Goal: Information Seeking & Learning: Learn about a topic

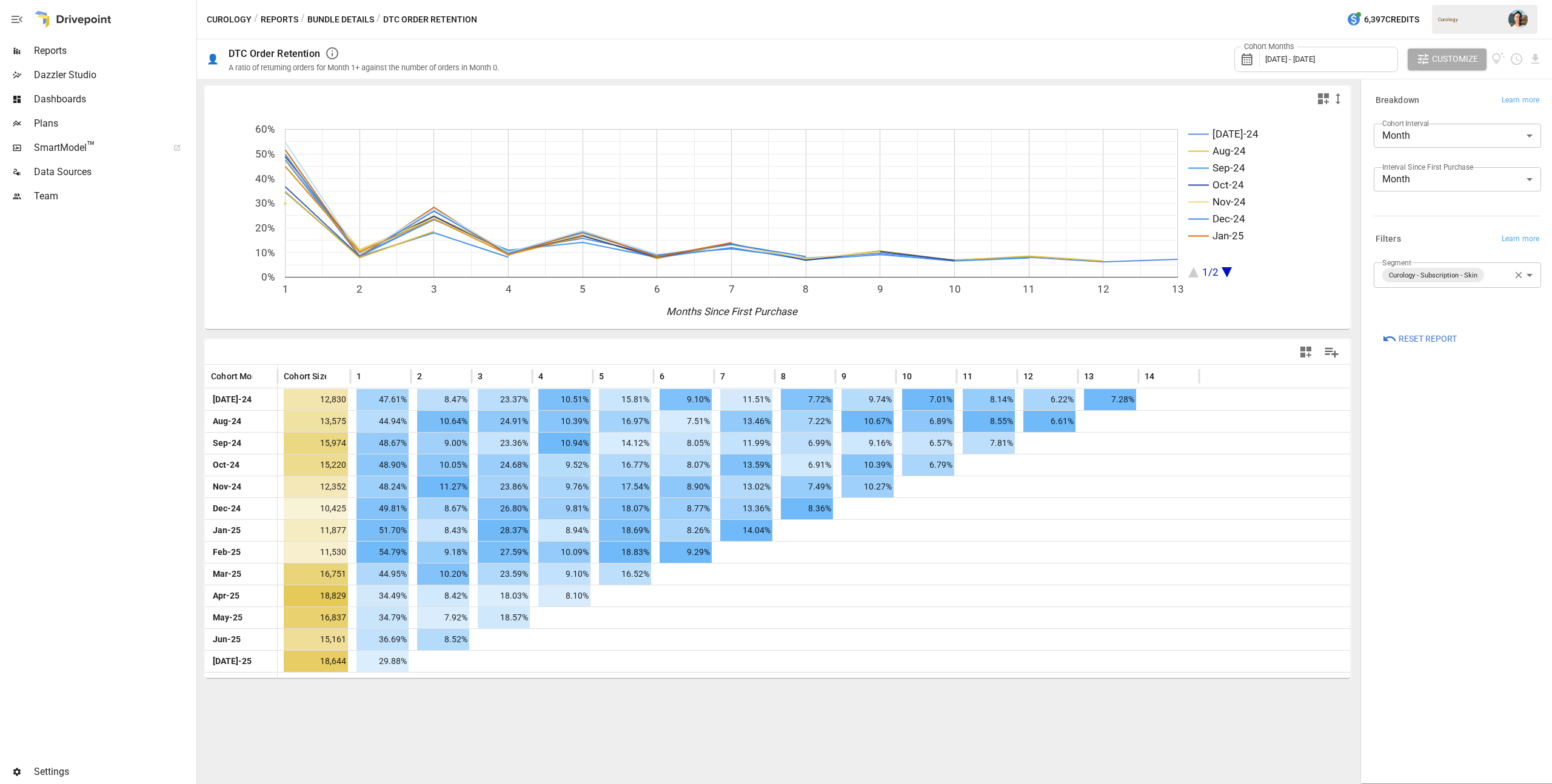
click at [1520, 20] on img "" at bounding box center [1518, 19] width 20 height 20
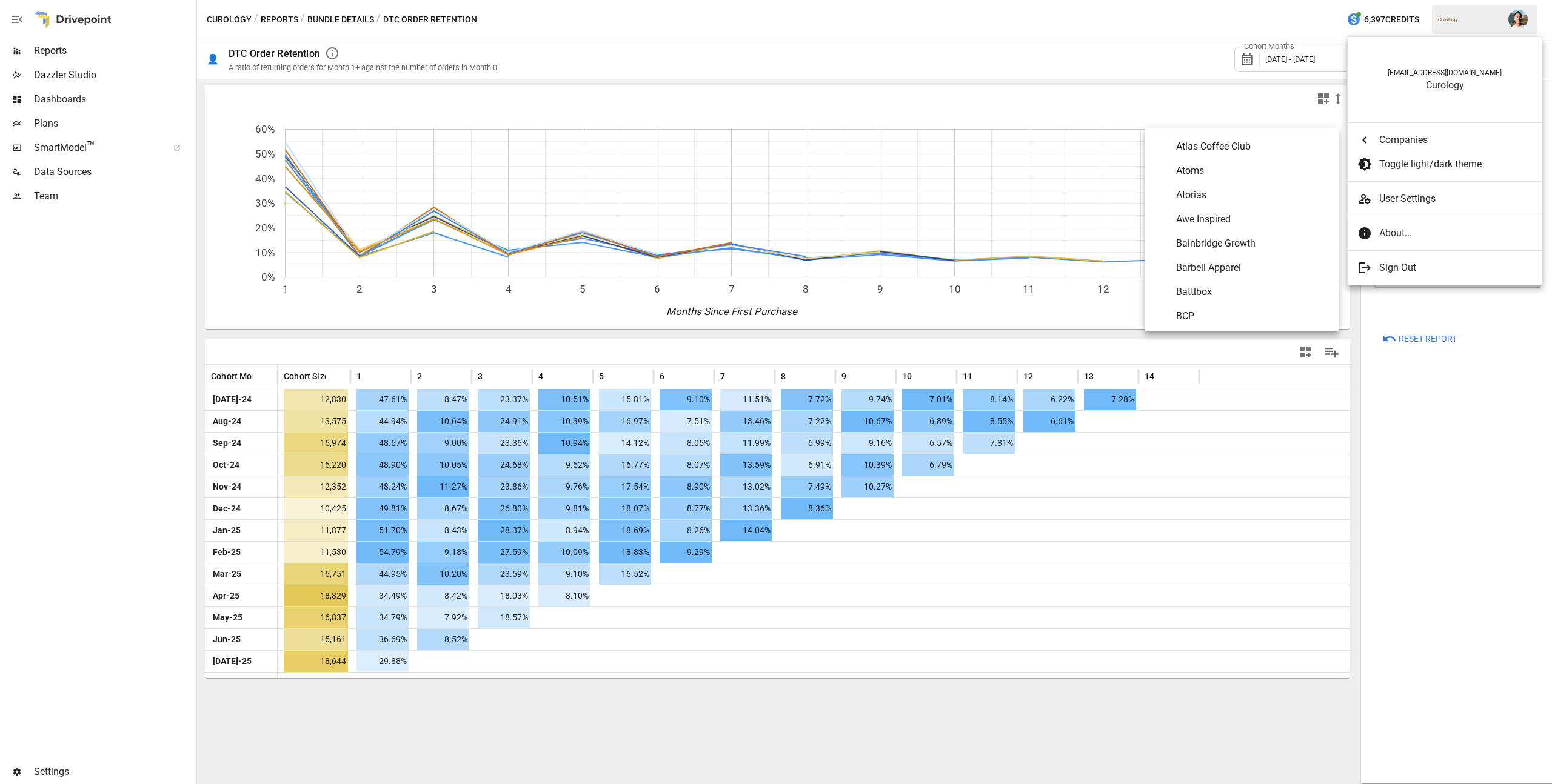
click at [1443, 129] on li "Companies" at bounding box center [1444, 140] width 194 height 24
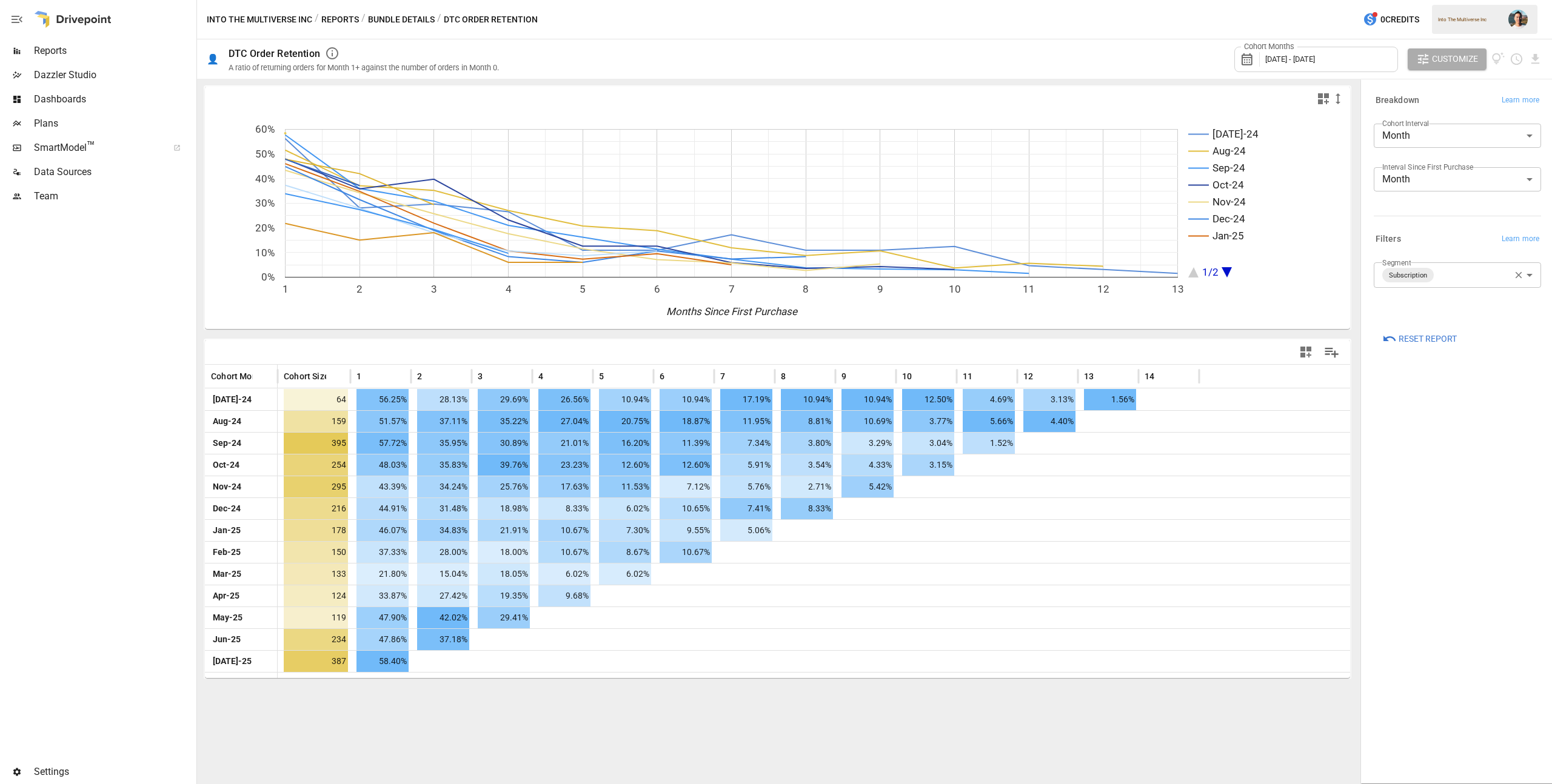
click at [93, 56] on span "Reports" at bounding box center [114, 51] width 160 height 15
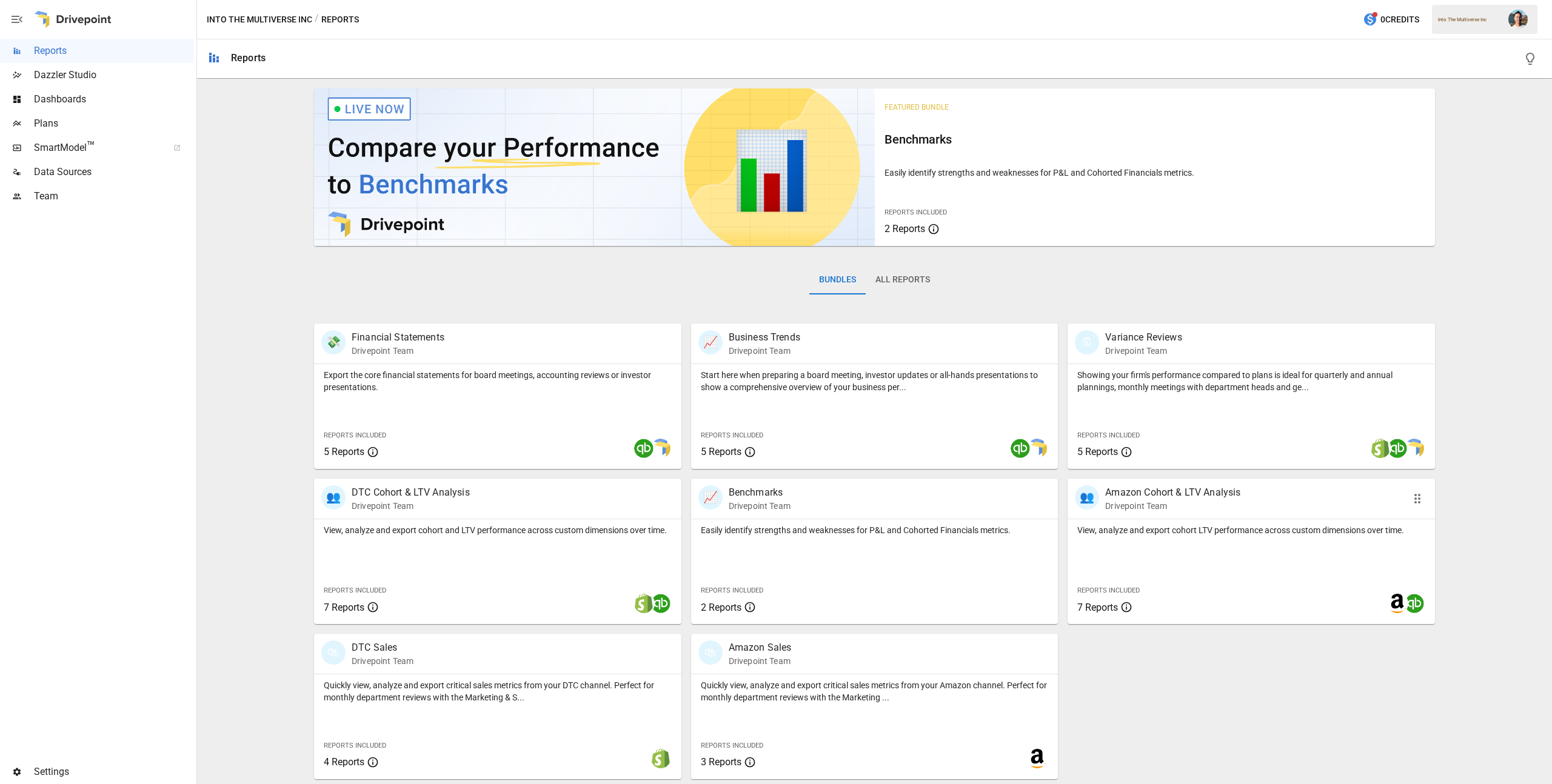
click at [1202, 559] on div "View, analyze and export cohort LTV performance across custom dimensions over t…" at bounding box center [1251, 572] width 367 height 105
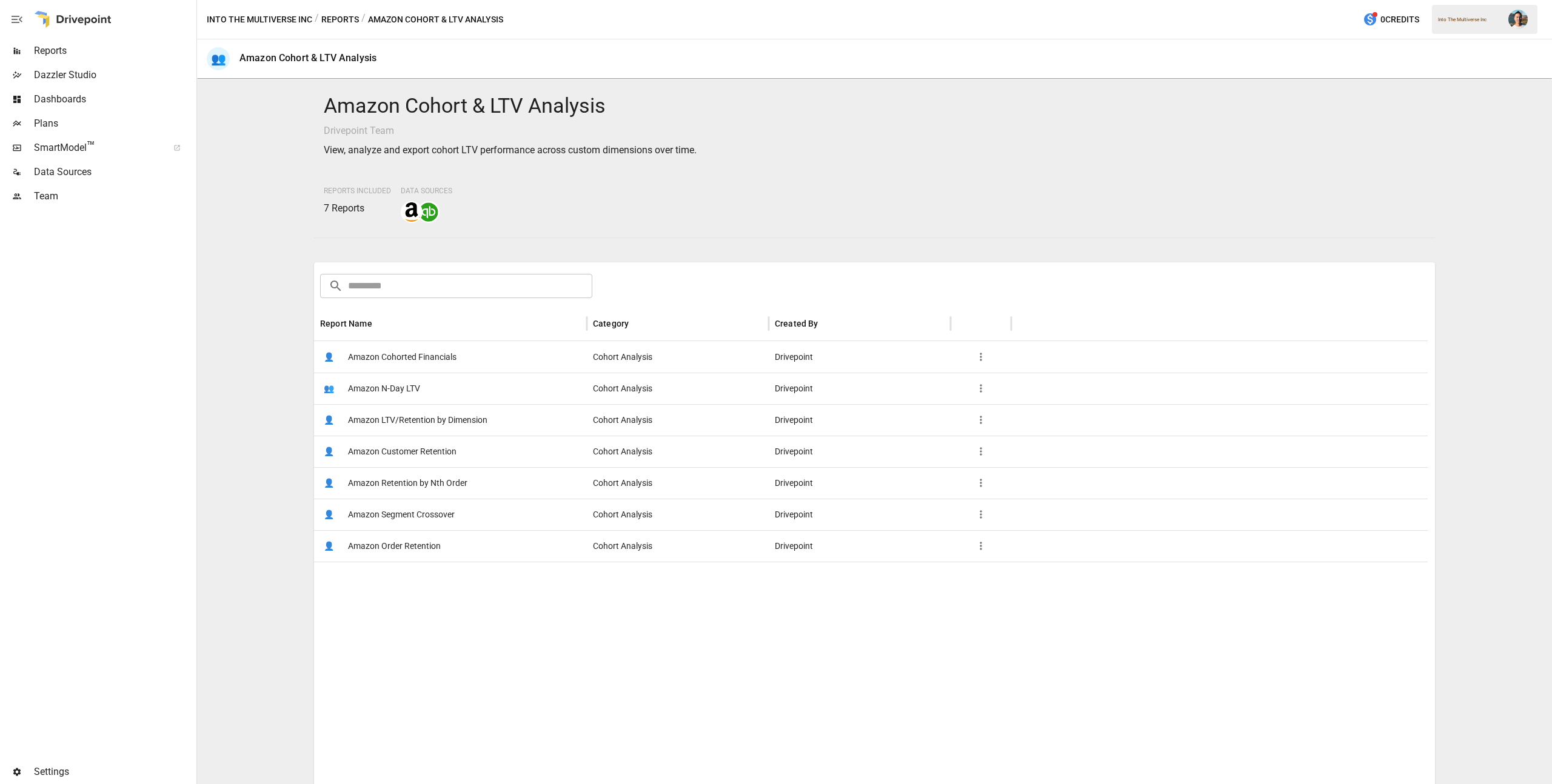
click at [342, 18] on button "Reports" at bounding box center [340, 20] width 38 height 15
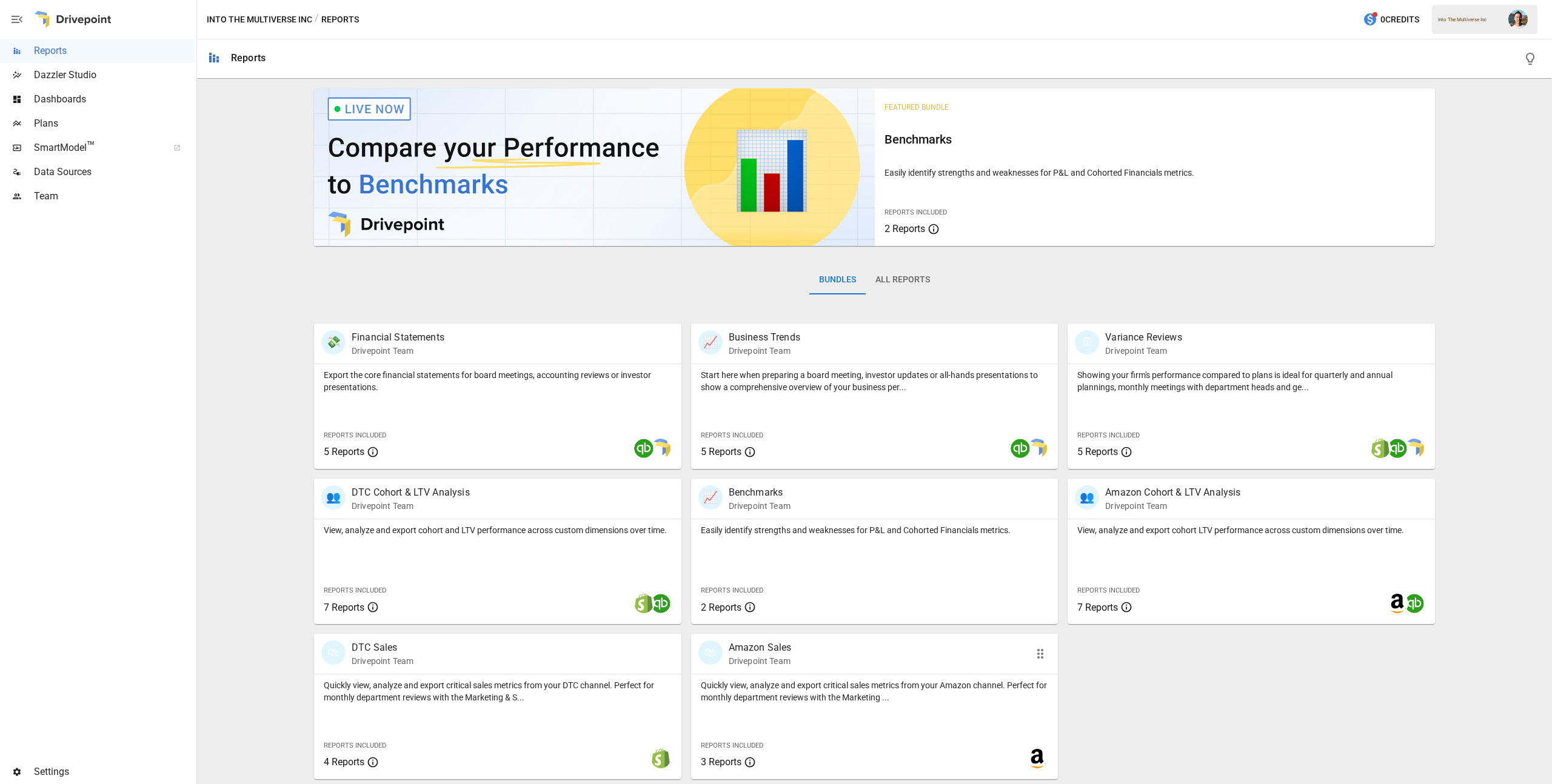
click at [775, 703] on p "Quickly view, analyze and export critical sales metrics from your Amazon channe…" at bounding box center [874, 691] width 348 height 24
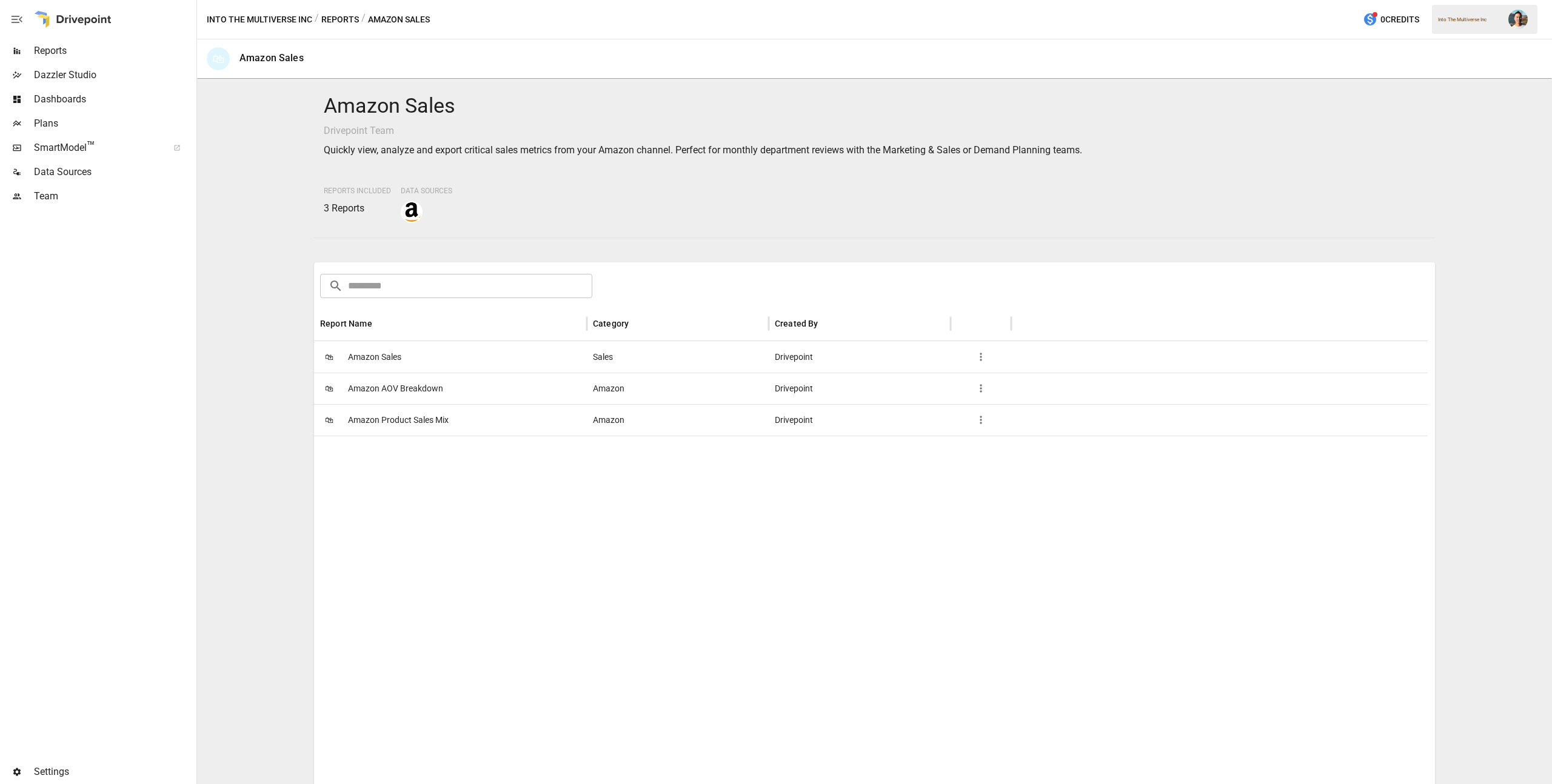
click at [414, 427] on span "Amazon Product Sales Mix" at bounding box center [398, 420] width 100 height 31
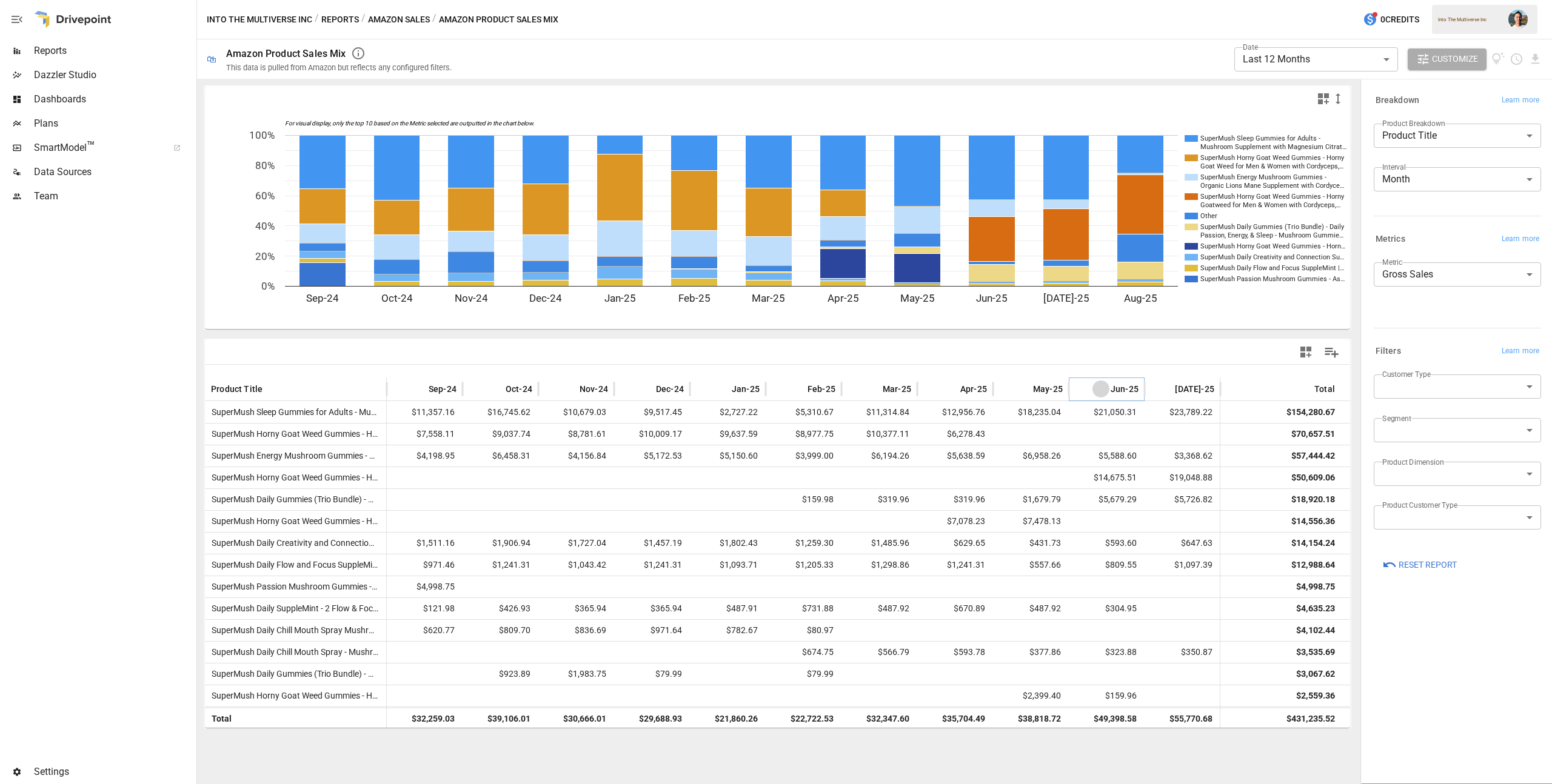
click at [1098, 387] on icon "Sort" at bounding box center [1101, 389] width 11 height 11
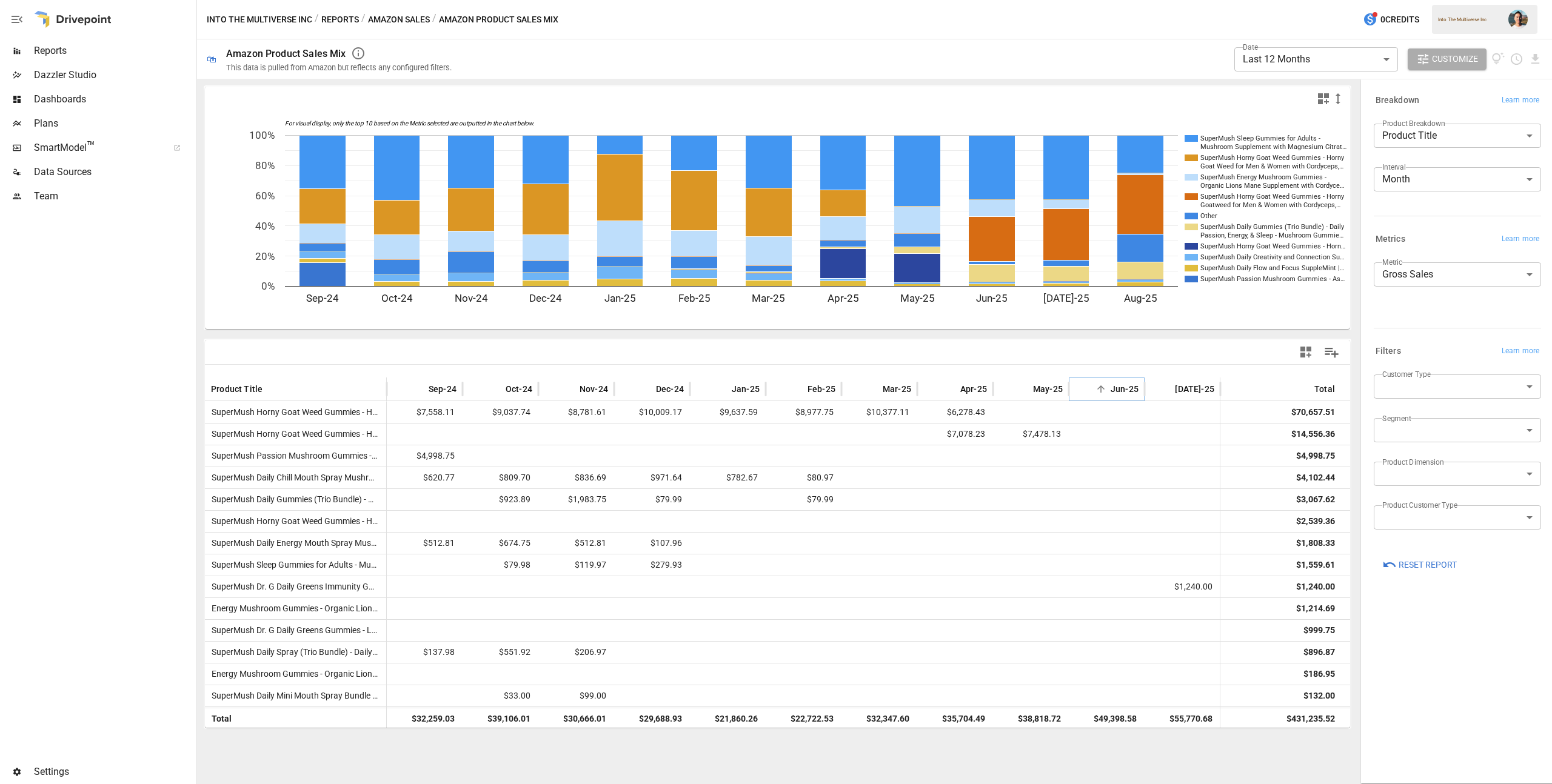
click at [1098, 387] on icon "Sort" at bounding box center [1101, 389] width 11 height 11
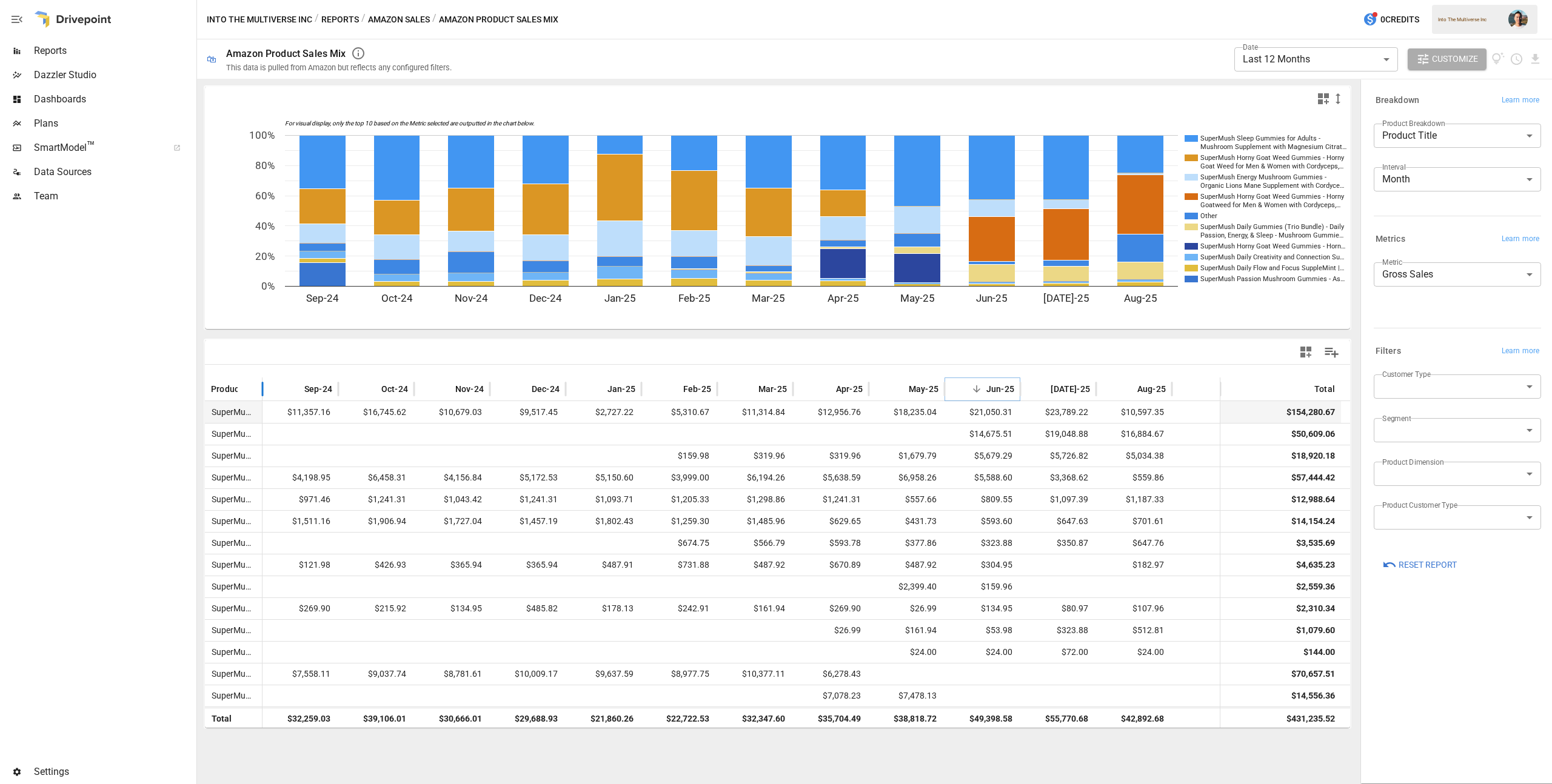
drag, startPoint x: 385, startPoint y: 387, endPoint x: 261, endPoint y: 403, distance: 125.0
click at [261, 403] on div "Product Title Sep-24 Oct-24 Nov-24 Dec-24 Jan-25 Feb-25 Mar-25 Apr-25 May-25 Ju…" at bounding box center [778, 553] width 1146 height 350
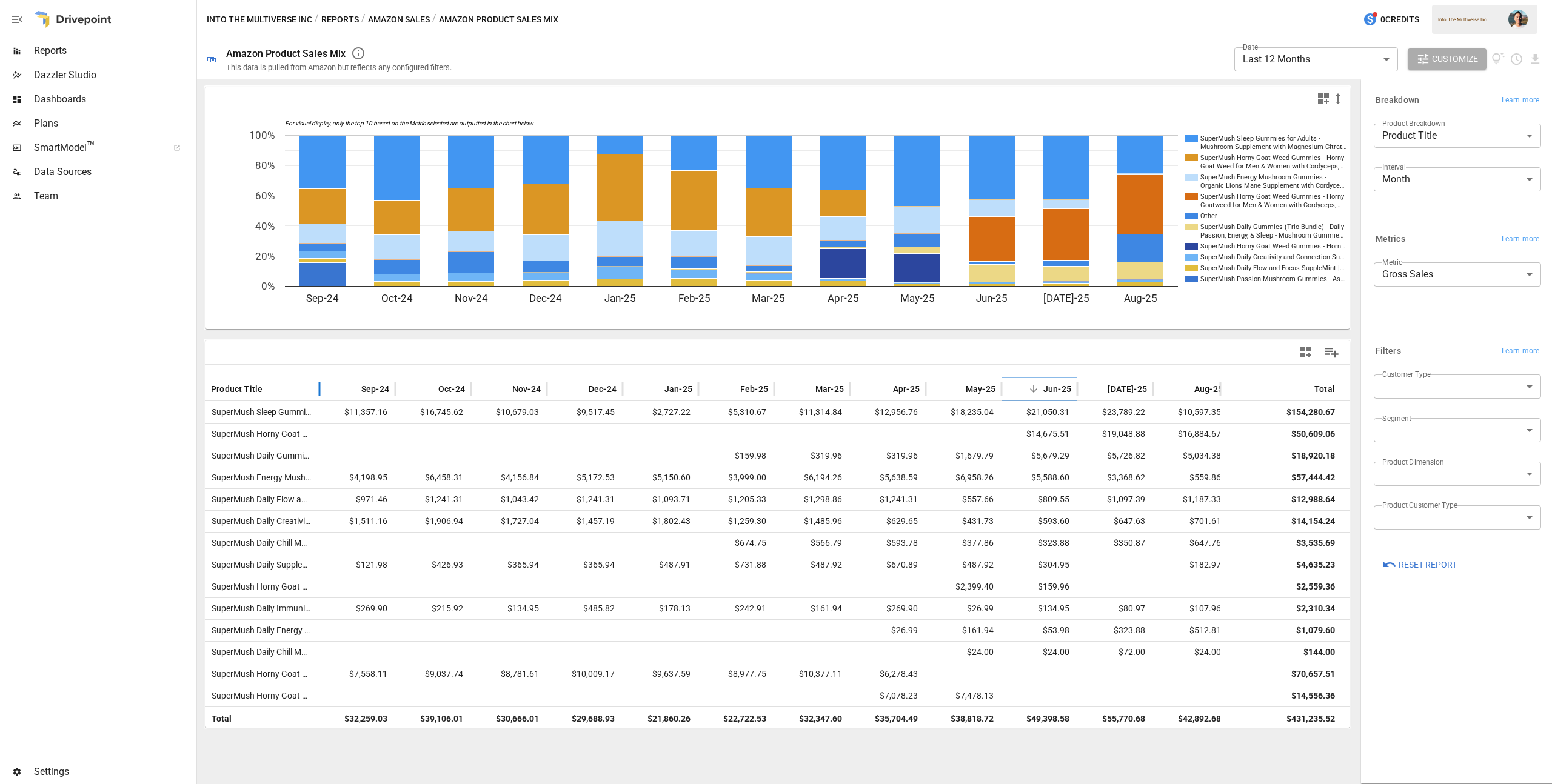
drag, startPoint x: 265, startPoint y: 395, endPoint x: 321, endPoint y: 393, distance: 56.0
click at [321, 393] on div at bounding box center [319, 389] width 6 height 24
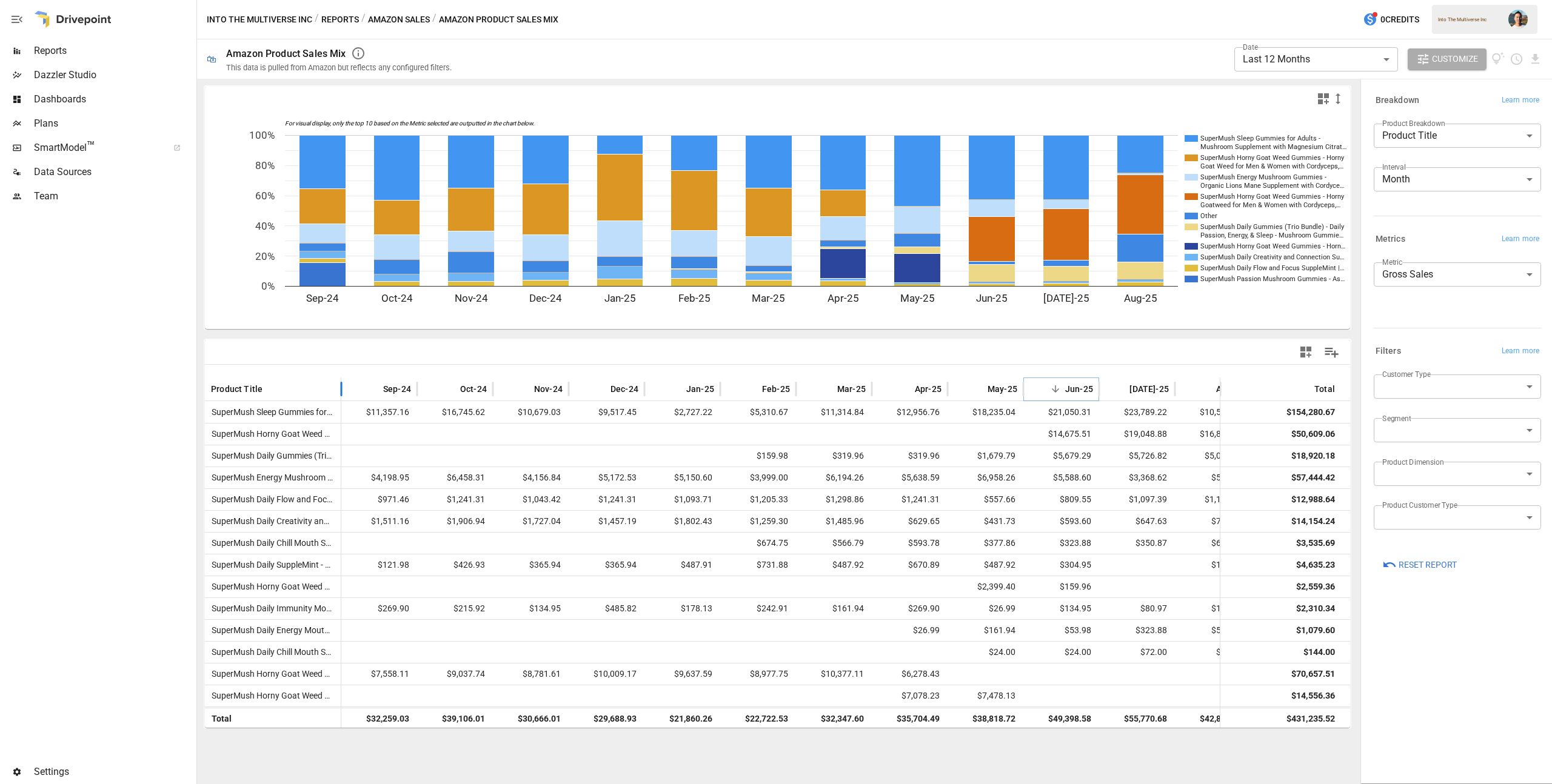
drag, startPoint x: 320, startPoint y: 385, endPoint x: 543, endPoint y: 391, distance: 223.1
click at [345, 391] on div at bounding box center [341, 389] width 6 height 24
